Goal: Information Seeking & Learning: Understand process/instructions

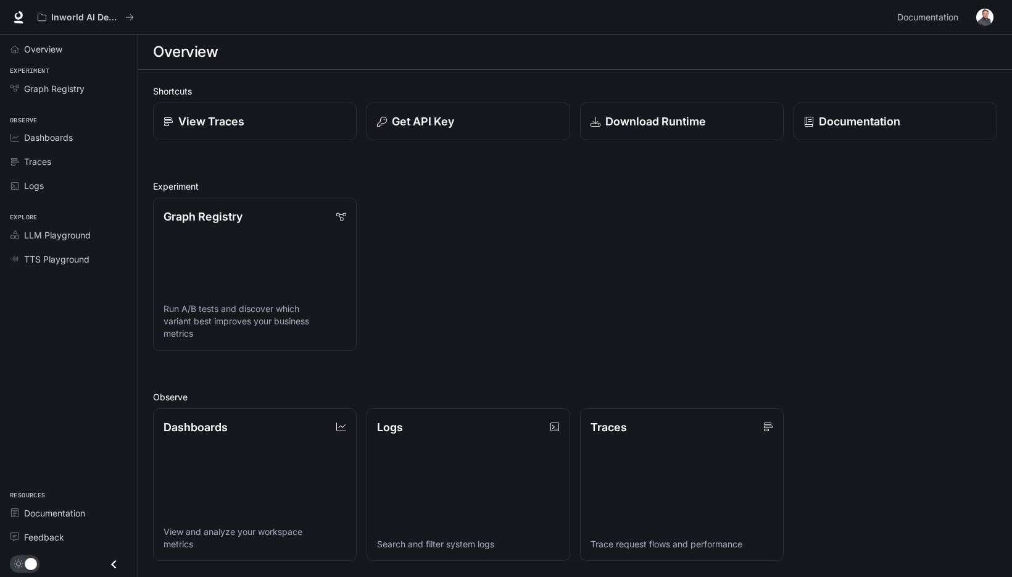
drag, startPoint x: 412, startPoint y: 175, endPoint x: 219, endPoint y: 141, distance: 196.2
click at [412, 175] on div "Shortcuts View Traces Get API Key Download Runtime Documentation Experiment Gra…" at bounding box center [575, 428] width 844 height 686
click at [496, 184] on h2 "Experiment" at bounding box center [575, 186] width 844 height 13
click at [431, 190] on div "Graph Registry Run A/B tests and discover which variant best improves your busi…" at bounding box center [570, 269] width 854 height 163
